Goal: Use online tool/utility

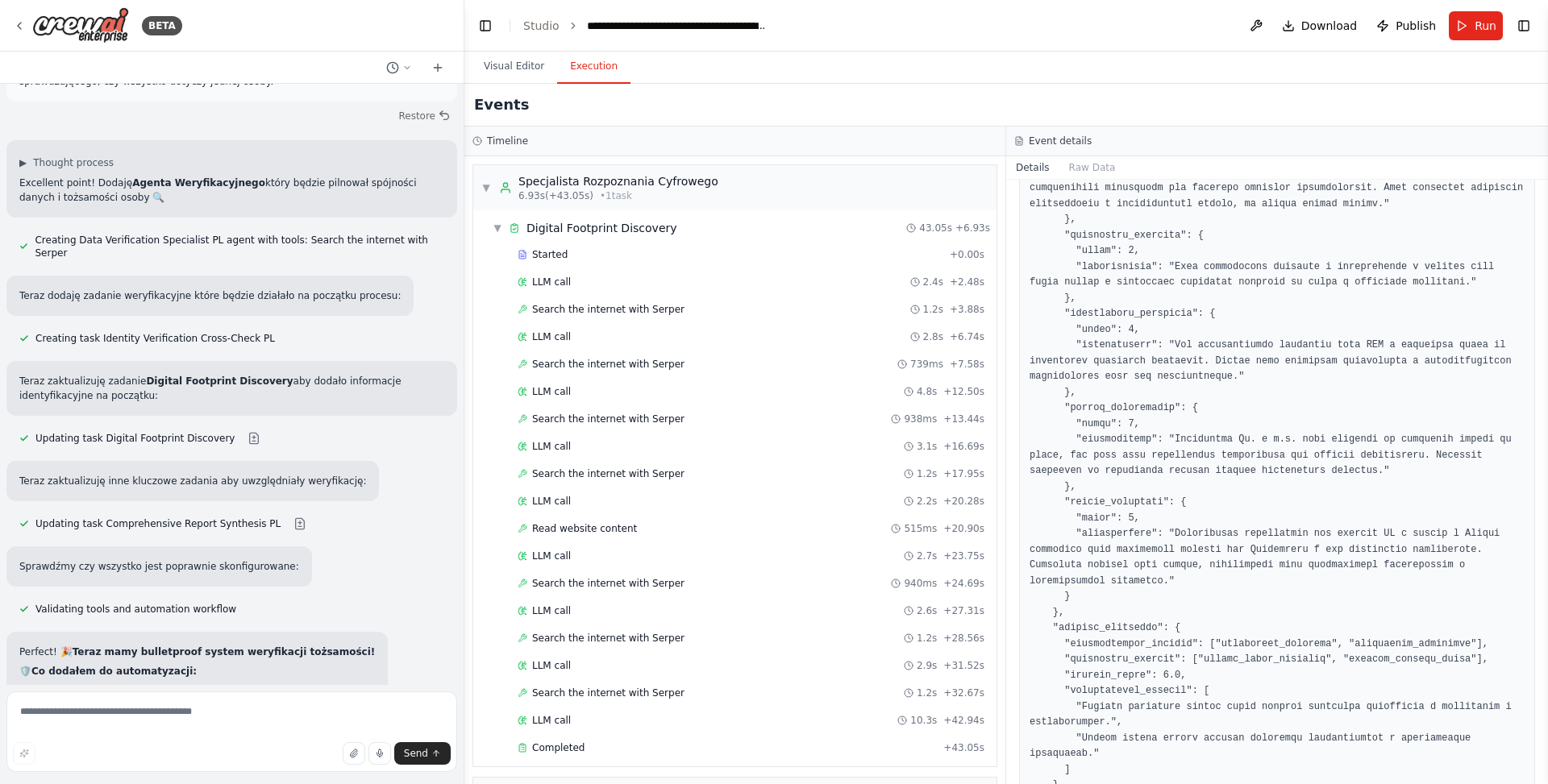
scroll to position [3174, 0]
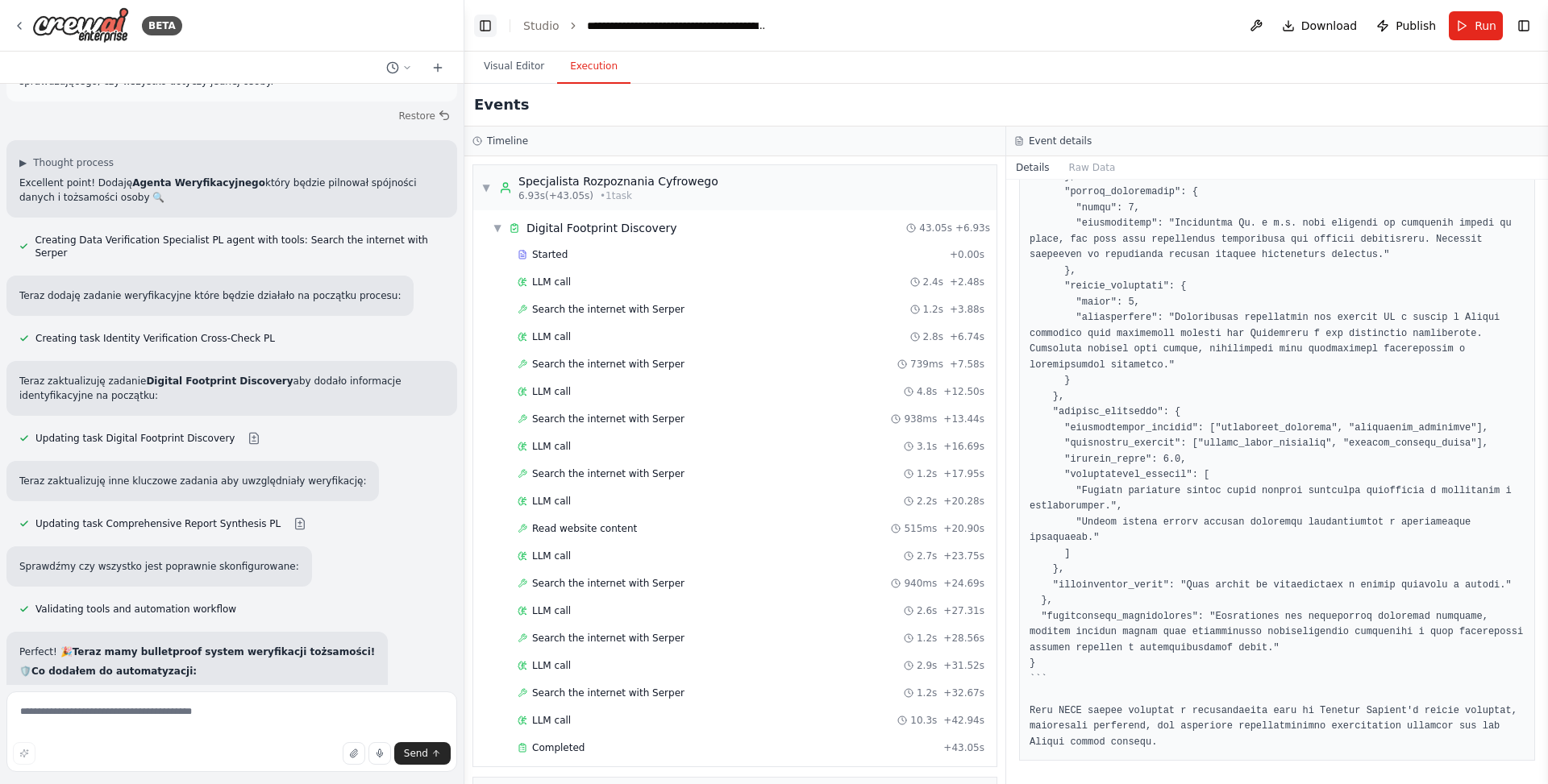
click at [484, 27] on button "Toggle Left Sidebar" at bounding box center [485, 25] width 22 height 22
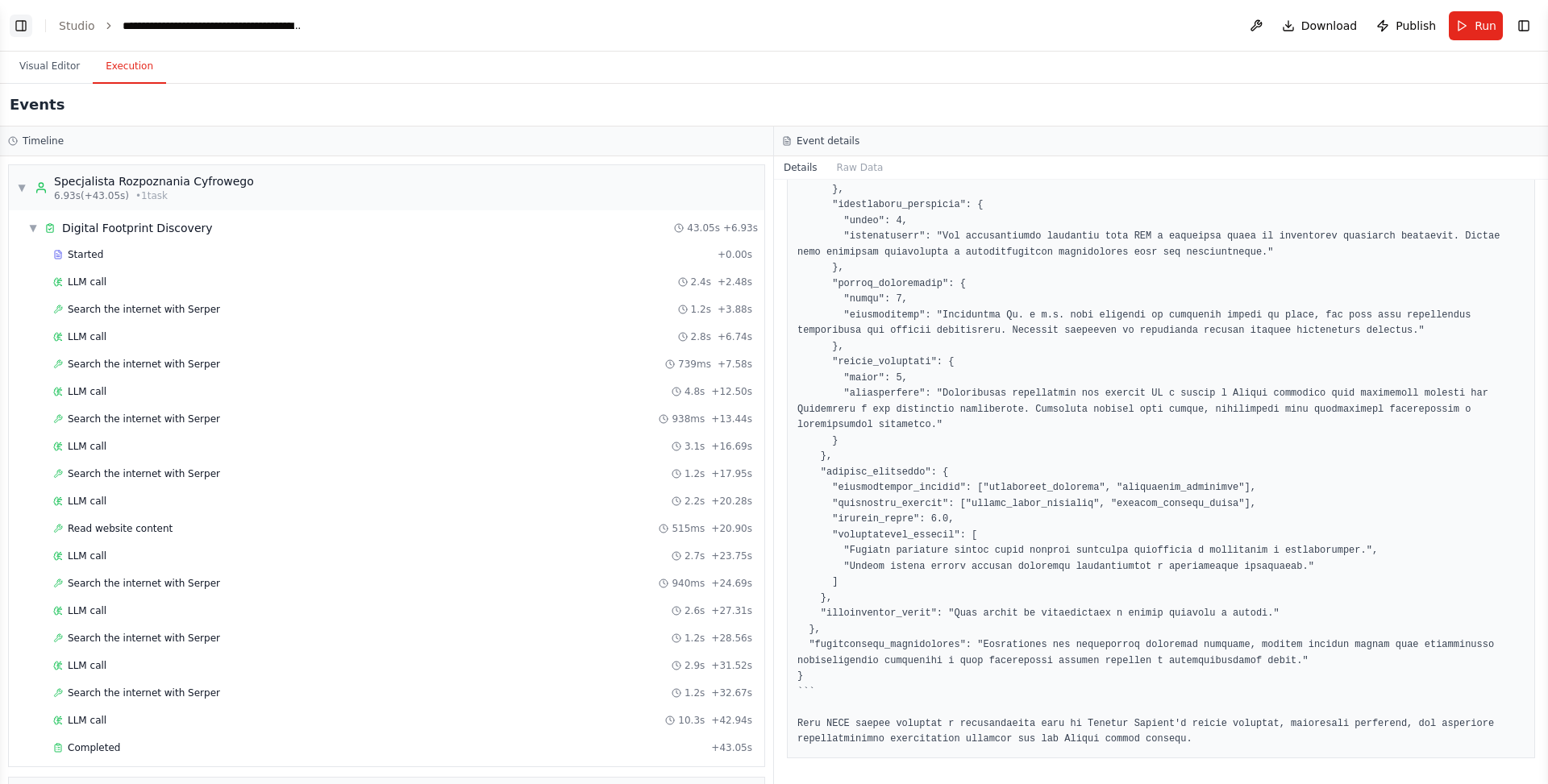
scroll to position [2623, 0]
click at [9, 64] on button "Visual Editor" at bounding box center [50, 66] width 87 height 34
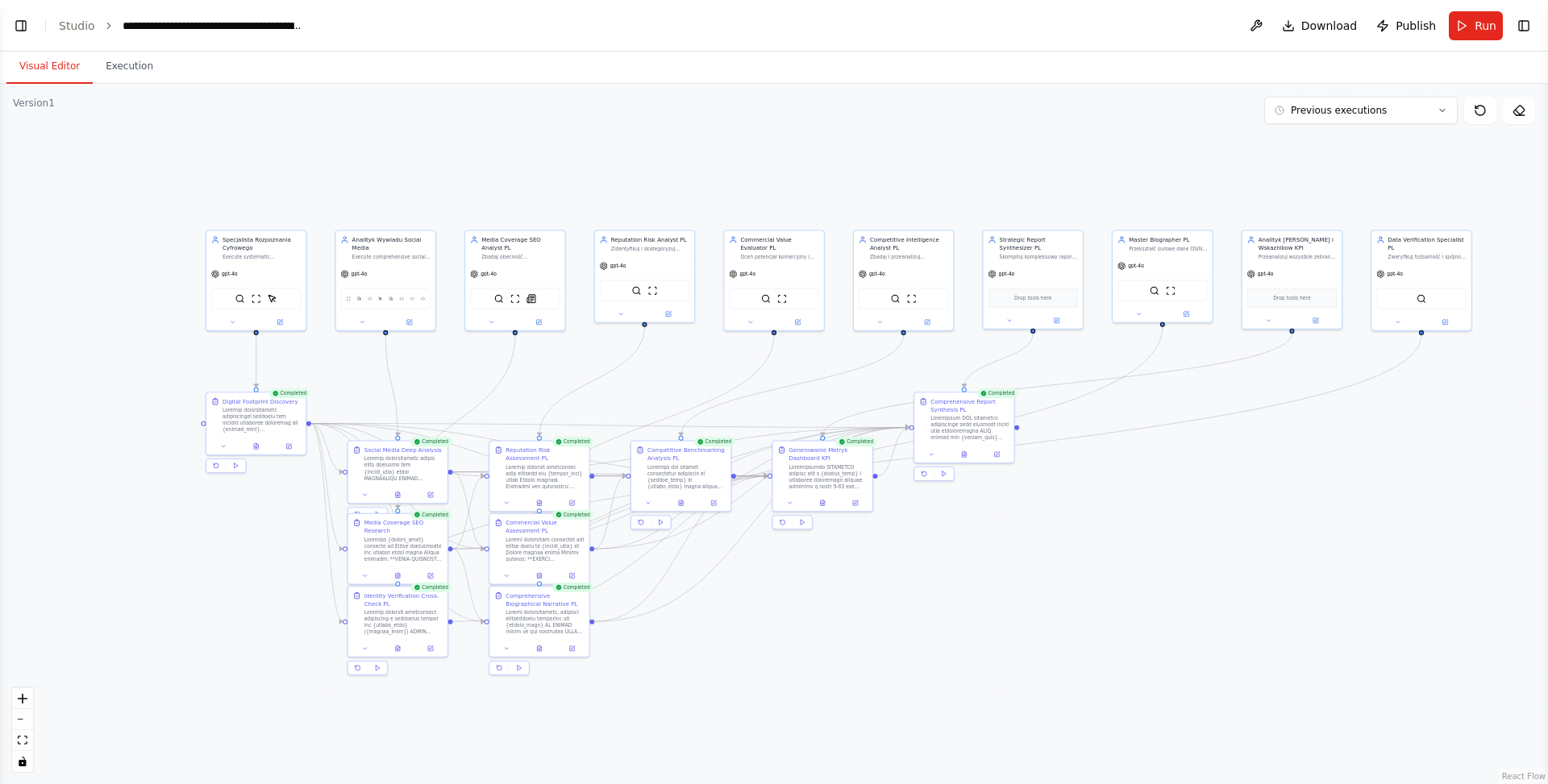
drag, startPoint x: 254, startPoint y: 472, endPoint x: 823, endPoint y: 385, distance: 575.6
click at [824, 386] on div ".deletable-edge-delete-btn { width: 20px; height: 20px; border: 0px solid #ffff…" at bounding box center [774, 434] width 1548 height 700
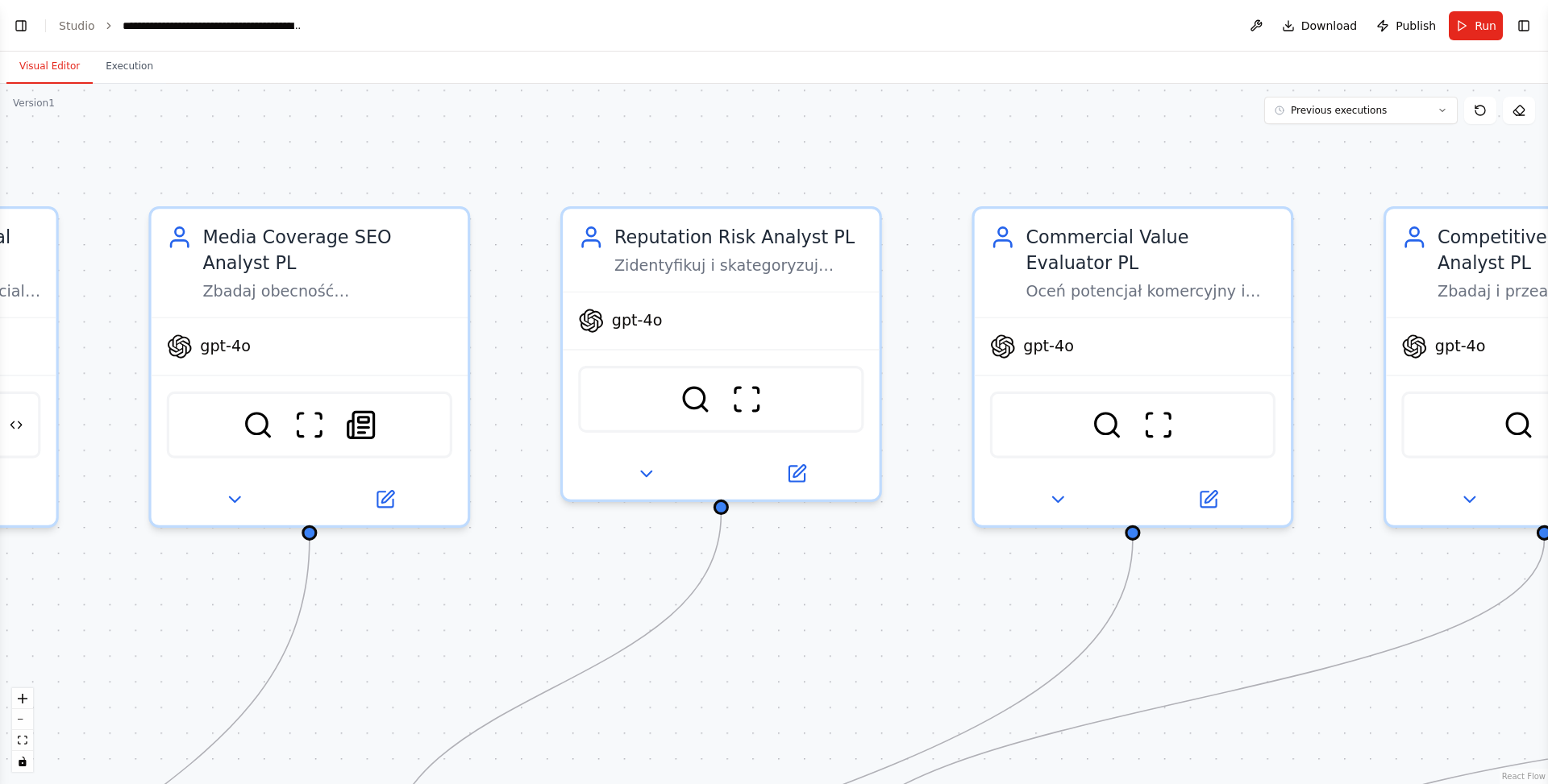
drag, startPoint x: 553, startPoint y: 327, endPoint x: 1225, endPoint y: 638, distance: 740.5
click at [1225, 638] on div ".deletable-edge-delete-btn { width: 20px; height: 20px; border: 0px solid #ffff…" at bounding box center [774, 434] width 1548 height 700
click at [351, 252] on div "Media Coverage SEO Analyst PL" at bounding box center [327, 245] width 250 height 52
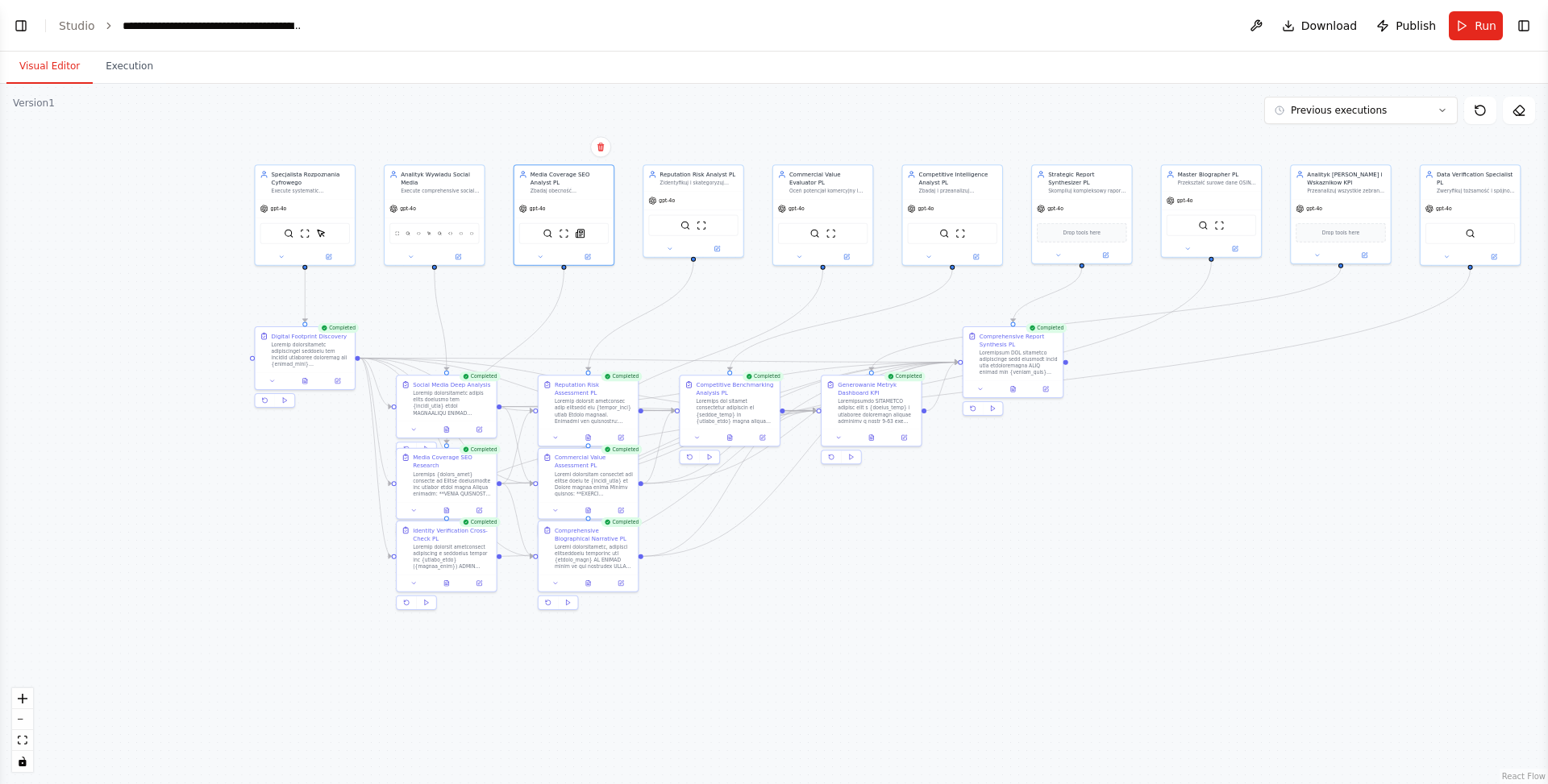
drag, startPoint x: 744, startPoint y: 425, endPoint x: 993, endPoint y: 421, distance: 249.0
click at [993, 422] on div ".deletable-edge-delete-btn { width: 20px; height: 20px; border: 0px solid #ffff…" at bounding box center [774, 434] width 1548 height 700
click at [405, 198] on div "gpt-4o" at bounding box center [434, 207] width 99 height 17
click at [307, 201] on div "gpt-4o" at bounding box center [305, 207] width 99 height 17
click at [328, 260] on div at bounding box center [305, 255] width 99 height 16
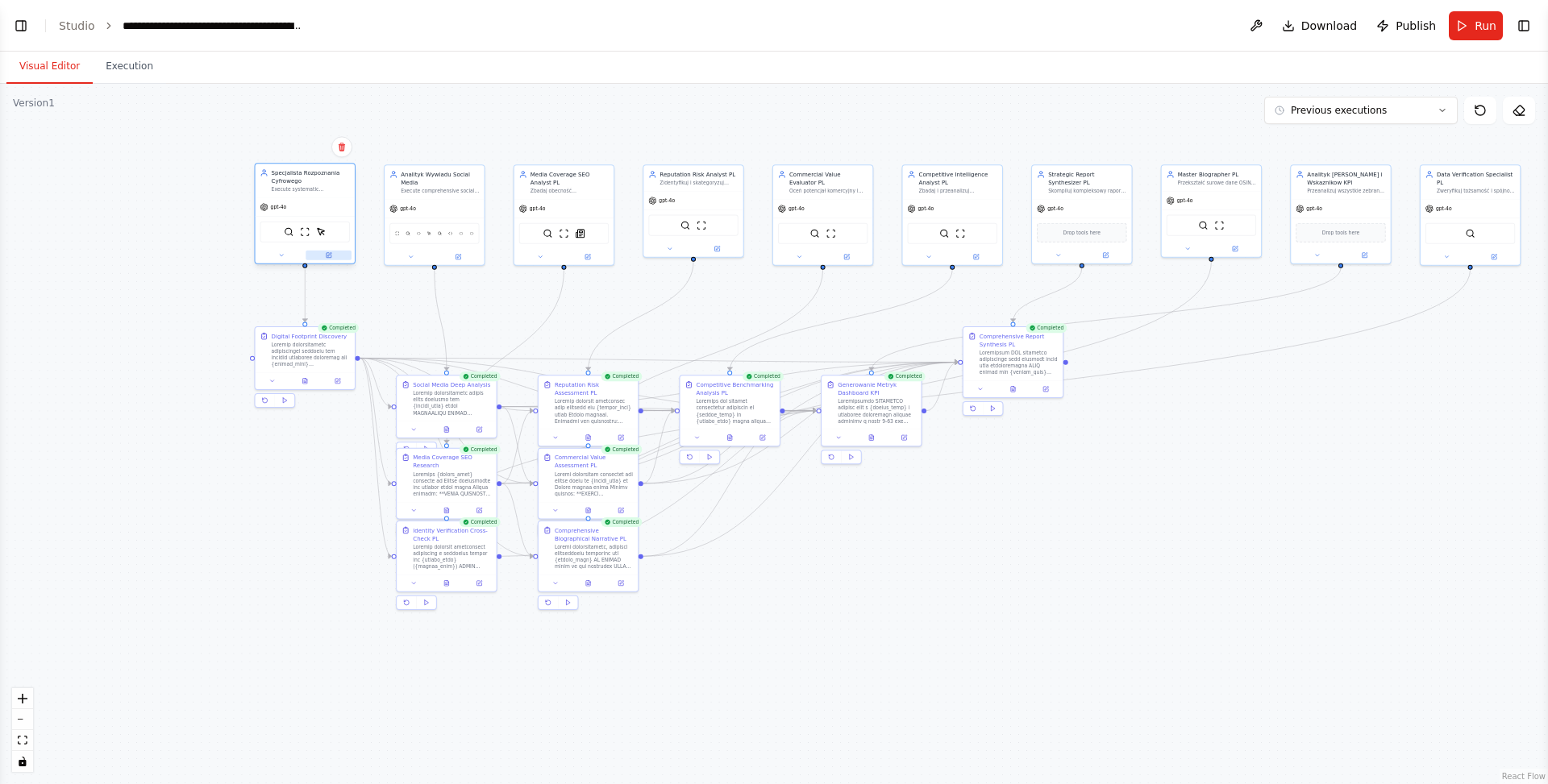
click at [328, 253] on icon at bounding box center [328, 255] width 5 height 5
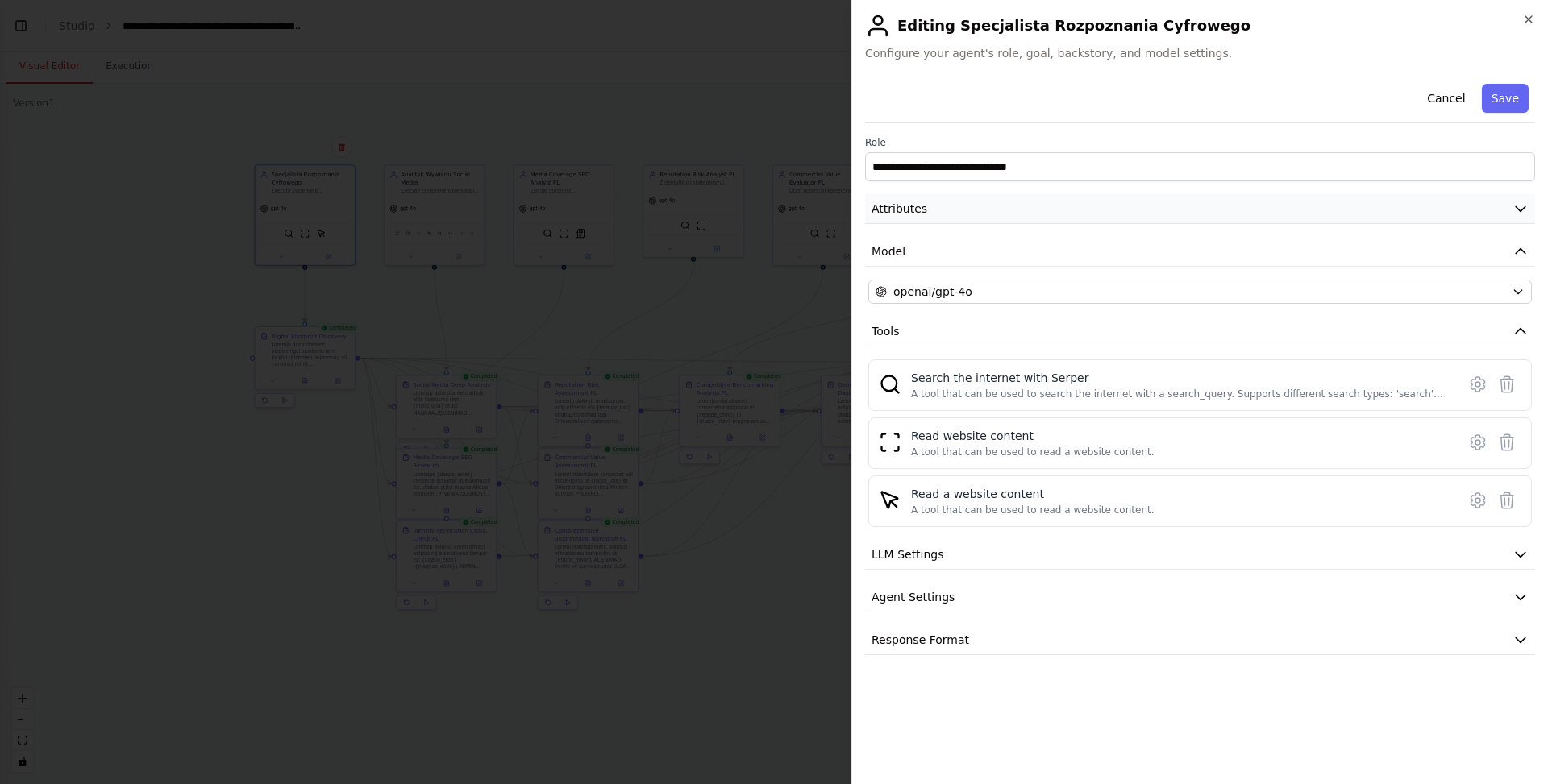
click at [1166, 203] on button "Attributes" at bounding box center [1200, 209] width 670 height 30
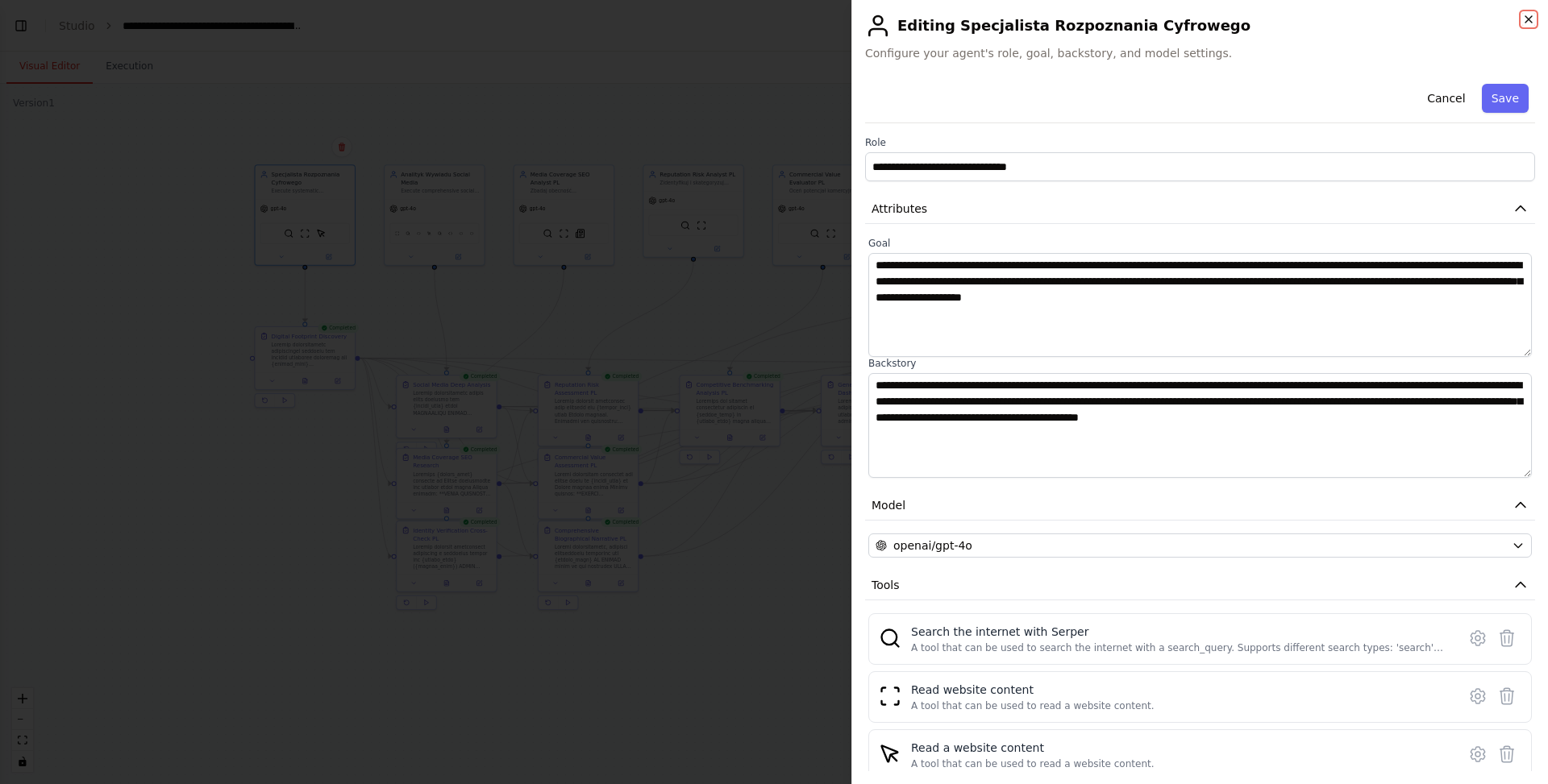
click at [1523, 18] on icon "button" at bounding box center [1528, 18] width 13 height 13
